Goal: Information Seeking & Learning: Learn about a topic

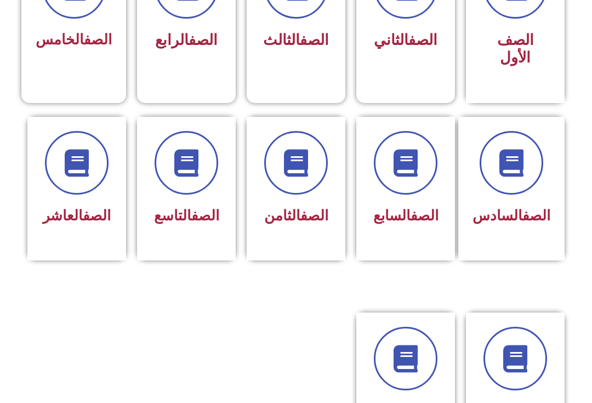
scroll to position [367, 0]
click at [182, 159] on icon at bounding box center [186, 162] width 27 height 27
click at [178, 156] on icon at bounding box center [186, 162] width 27 height 27
click at [195, 173] on icon at bounding box center [186, 162] width 27 height 27
click at [191, 216] on link "الصف" at bounding box center [205, 215] width 28 height 16
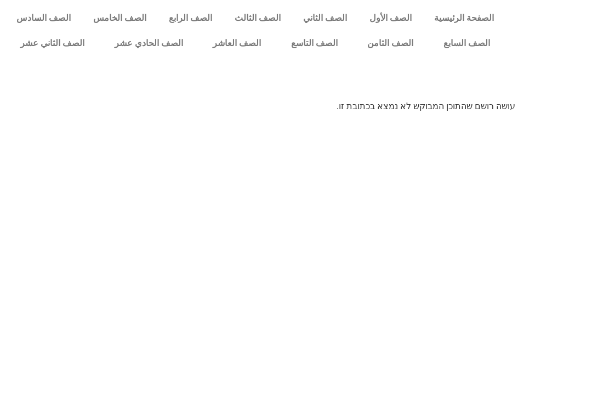
click at [311, 47] on link "الصف التاسع" at bounding box center [314, 43] width 77 height 25
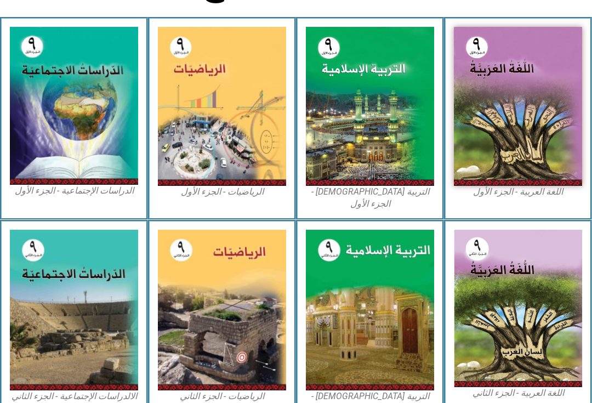
scroll to position [295, 0]
click at [340, 109] on img at bounding box center [370, 106] width 128 height 159
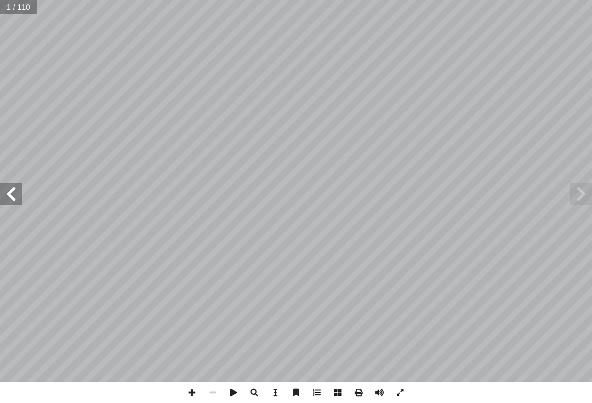
click at [586, 191] on span at bounding box center [582, 194] width 22 height 22
click at [585, 197] on span at bounding box center [582, 194] width 22 height 22
click at [591, 185] on span at bounding box center [582, 194] width 22 height 22
click at [585, 195] on span at bounding box center [582, 194] width 22 height 22
click at [15, 193] on span at bounding box center [11, 194] width 22 height 22
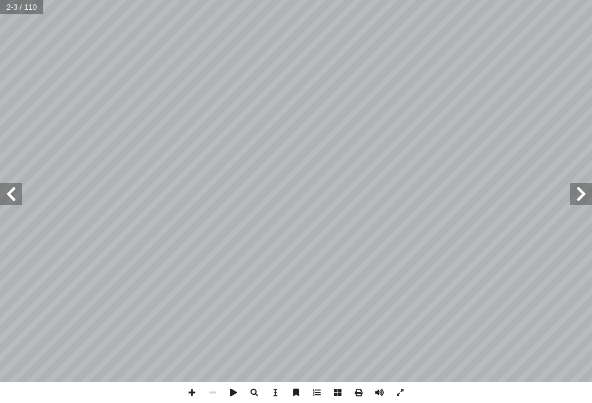
click at [8, 194] on span at bounding box center [11, 194] width 22 height 22
click at [20, 194] on span at bounding box center [11, 194] width 22 height 22
click at [12, 190] on span at bounding box center [11, 194] width 22 height 22
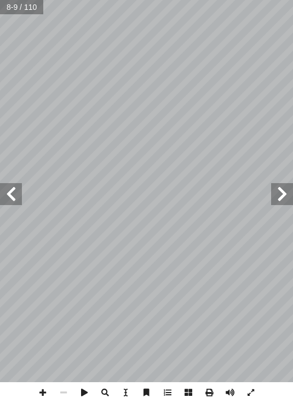
click at [278, 200] on span at bounding box center [283, 194] width 22 height 22
click at [20, 190] on span at bounding box center [11, 194] width 22 height 22
click at [11, 201] on span at bounding box center [11, 194] width 22 height 22
click at [12, 202] on span at bounding box center [11, 194] width 22 height 22
click at [19, 193] on span at bounding box center [11, 194] width 22 height 22
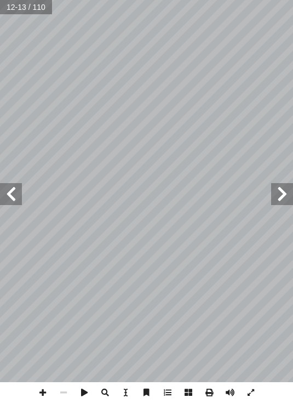
click at [4, 200] on span at bounding box center [11, 194] width 22 height 22
click at [14, 194] on span at bounding box center [11, 194] width 22 height 22
click at [12, 198] on span at bounding box center [11, 194] width 22 height 22
click at [17, 194] on span at bounding box center [11, 194] width 22 height 22
click at [10, 193] on span at bounding box center [11, 194] width 22 height 22
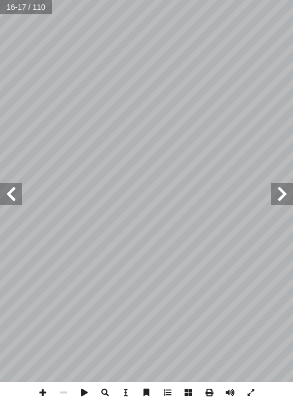
click at [12, 196] on span at bounding box center [11, 194] width 22 height 22
click at [9, 192] on span at bounding box center [11, 194] width 22 height 22
click at [16, 193] on span at bounding box center [11, 194] width 22 height 22
click at [10, 199] on span at bounding box center [11, 194] width 22 height 22
click at [8, 200] on span at bounding box center [11, 194] width 22 height 22
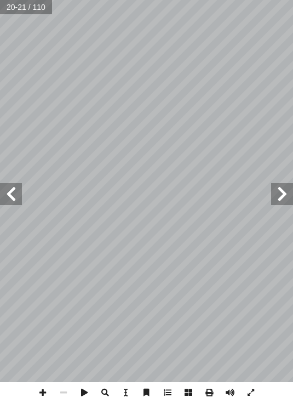
click at [15, 195] on span at bounding box center [11, 194] width 22 height 22
click at [14, 193] on span at bounding box center [11, 194] width 22 height 22
click at [12, 196] on span at bounding box center [11, 194] width 22 height 22
click at [13, 196] on span at bounding box center [11, 194] width 22 height 22
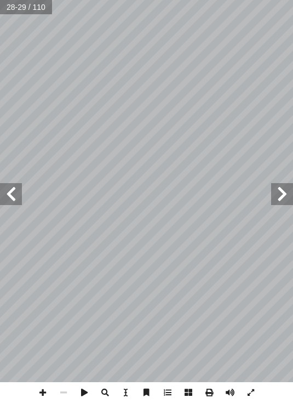
click at [10, 188] on span at bounding box center [11, 194] width 22 height 22
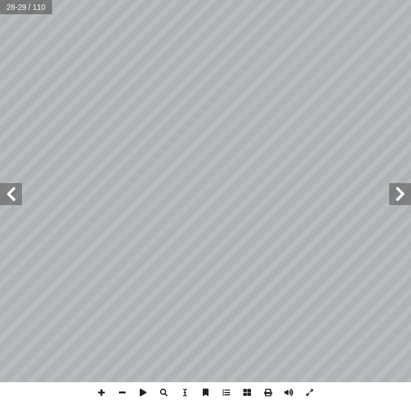
click at [19, 196] on span at bounding box center [11, 194] width 22 height 22
click at [400, 195] on span at bounding box center [400, 194] width 22 height 22
click at [7, 195] on span at bounding box center [11, 194] width 22 height 22
click at [21, 187] on span at bounding box center [11, 194] width 22 height 22
click at [12, 194] on span at bounding box center [11, 194] width 22 height 22
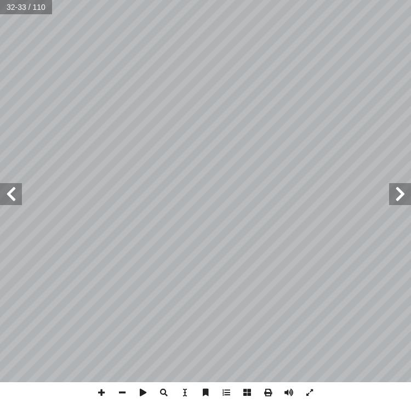
click at [20, 186] on span at bounding box center [11, 194] width 22 height 22
click at [394, 200] on span at bounding box center [400, 194] width 22 height 22
click at [403, 193] on span at bounding box center [400, 194] width 22 height 22
click at [397, 193] on span at bounding box center [400, 194] width 22 height 22
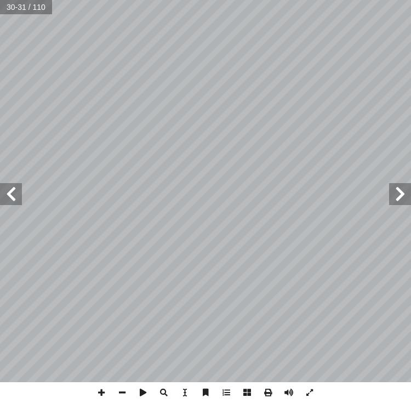
click at [8, 194] on span at bounding box center [11, 194] width 22 height 22
click at [16, 191] on span at bounding box center [11, 194] width 22 height 22
